Goal: Transaction & Acquisition: Purchase product/service

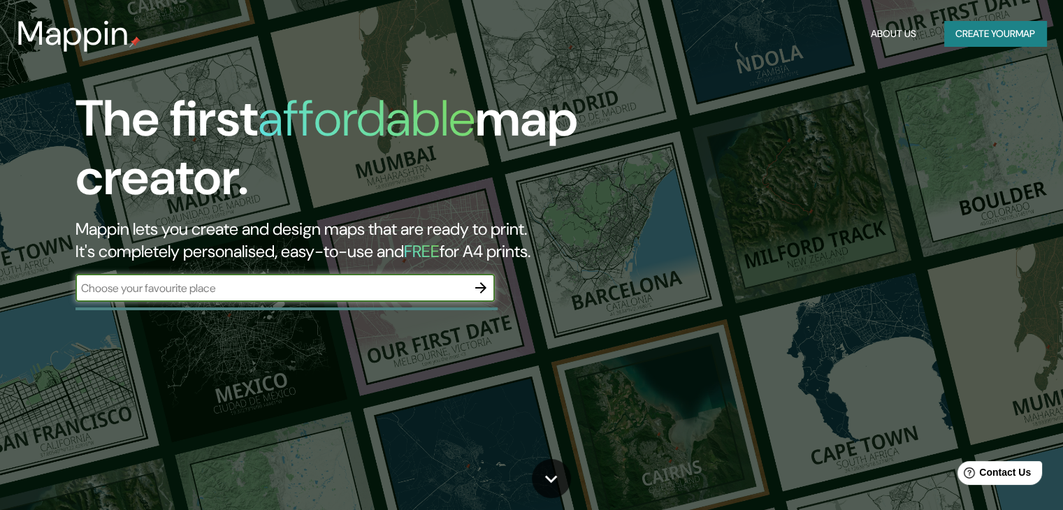
click at [985, 37] on button "Create your map" at bounding box center [995, 34] width 102 height 26
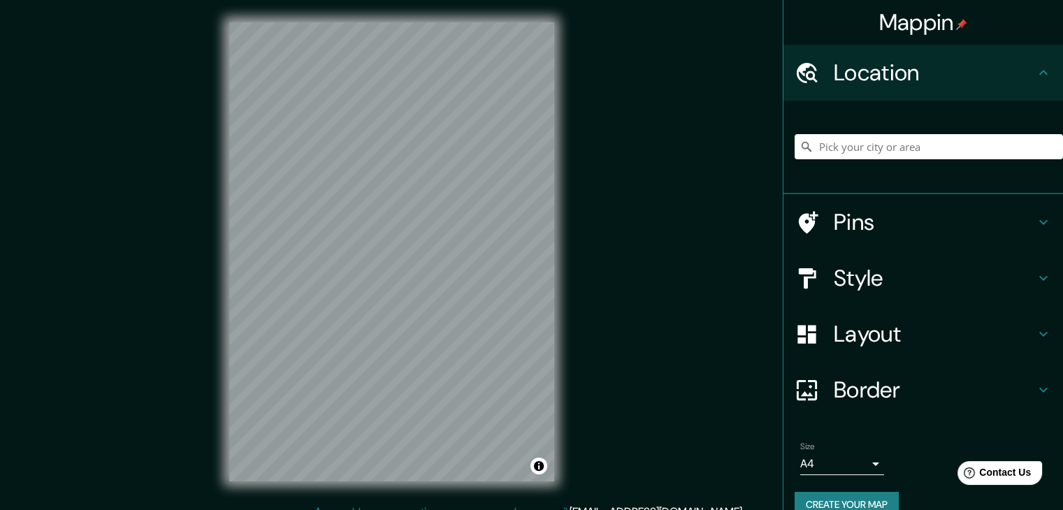
click at [895, 283] on h4 "Style" at bounding box center [934, 278] width 201 height 28
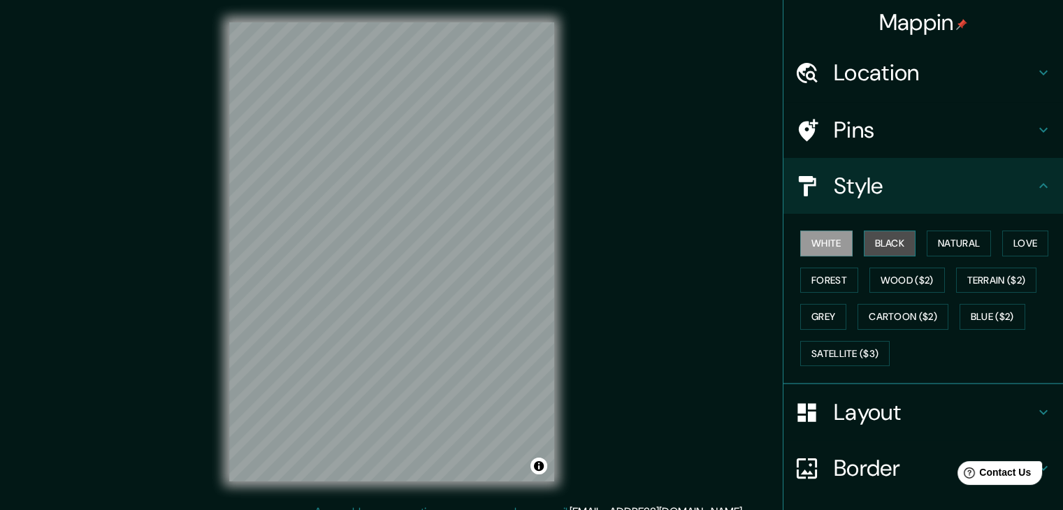
click at [887, 244] on button "Black" at bounding box center [890, 244] width 52 height 26
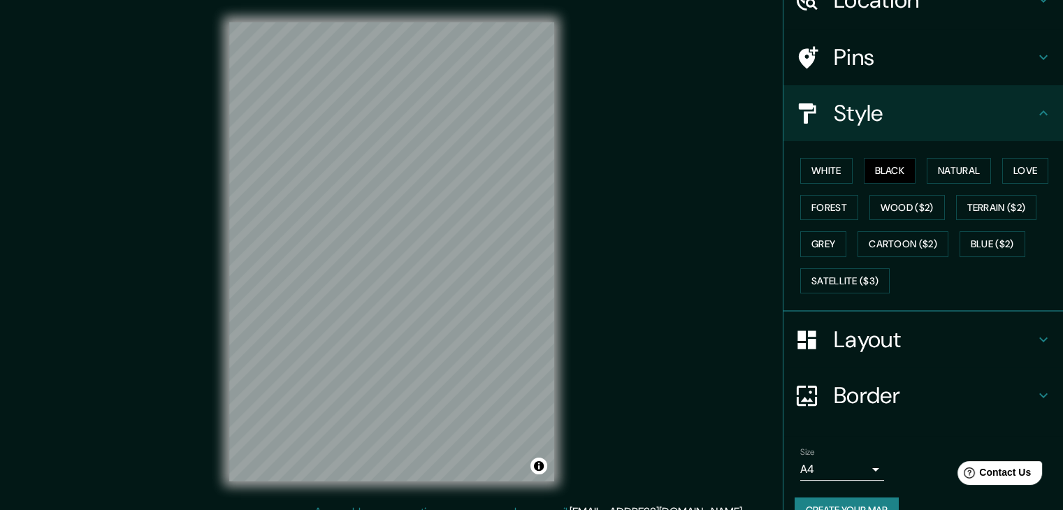
scroll to position [101, 0]
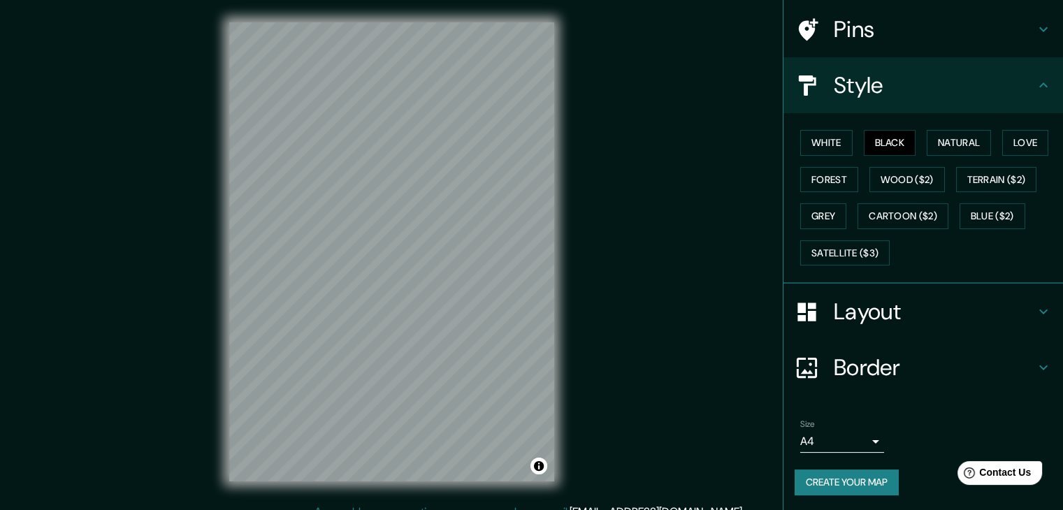
click at [852, 487] on button "Create your map" at bounding box center [846, 483] width 104 height 26
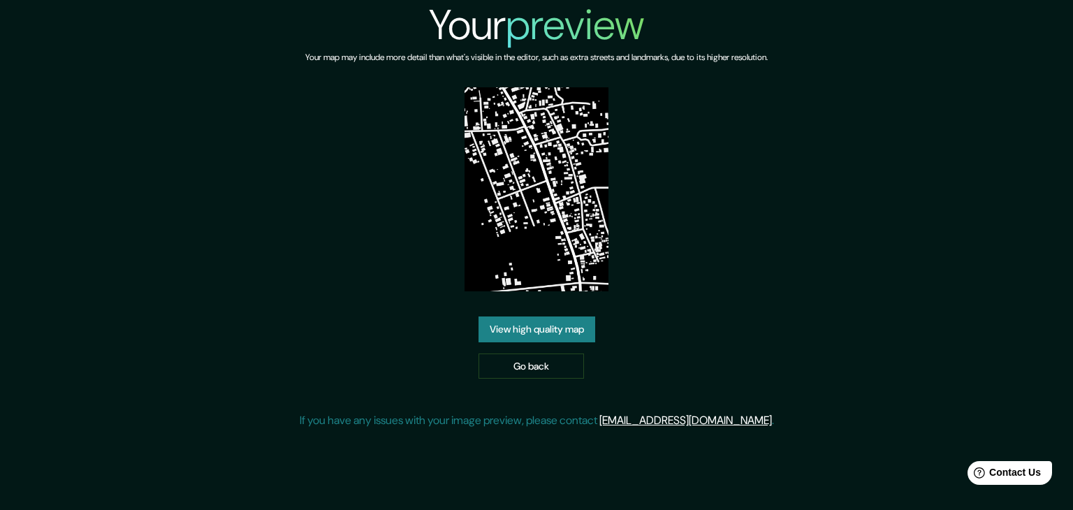
click at [552, 328] on link "View high quality map" at bounding box center [537, 330] width 117 height 26
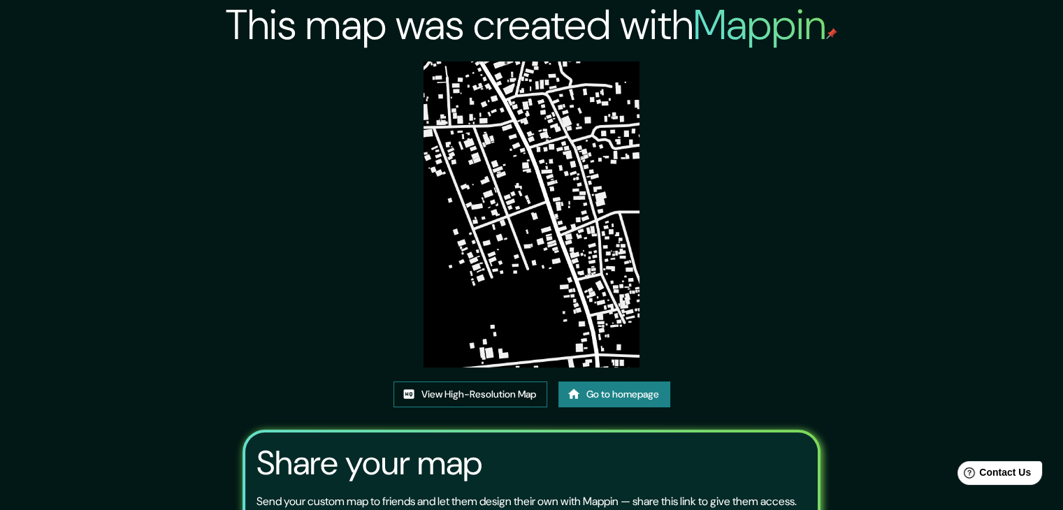
click at [428, 400] on link "View High-Resolution Map" at bounding box center [470, 395] width 154 height 26
